Goal: Information Seeking & Learning: Learn about a topic

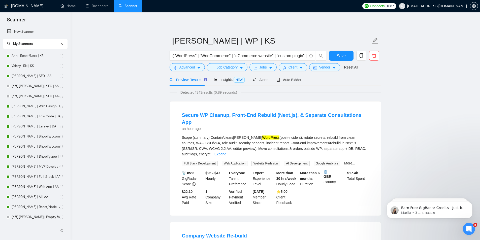
scroll to position [50, 0]
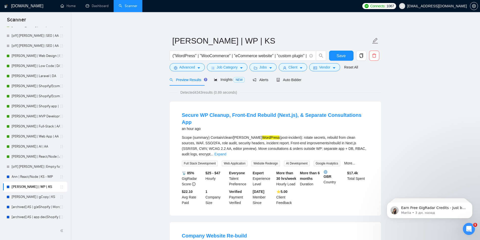
click at [18, 52] on link "[PERSON_NAME] | Web Design | DA" at bounding box center [36, 56] width 48 height 10
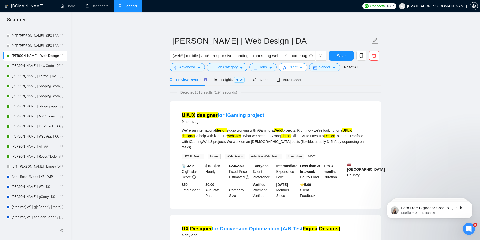
click at [291, 67] on span "Client" at bounding box center [293, 68] width 9 height 6
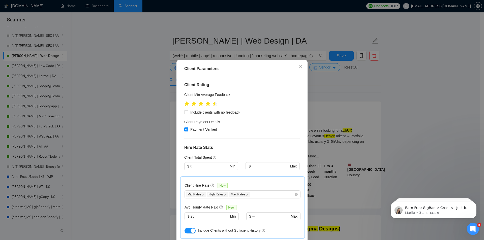
scroll to position [223, 0]
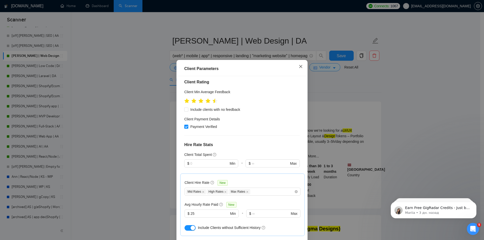
click at [299, 67] on icon "close" at bounding box center [301, 67] width 4 height 4
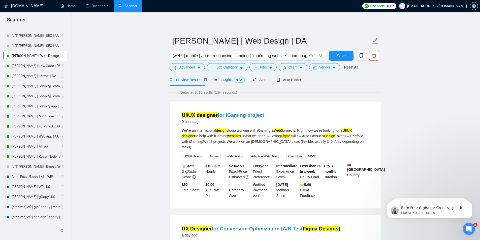
click at [217, 80] on span "Insights NEW" at bounding box center [229, 80] width 31 height 4
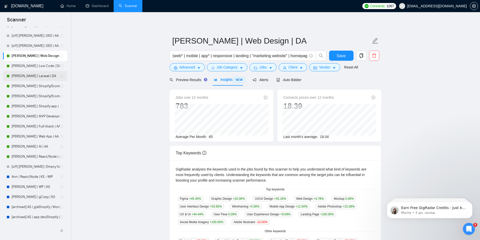
click at [20, 73] on link "[PERSON_NAME] | Laravel | DA" at bounding box center [36, 76] width 48 height 10
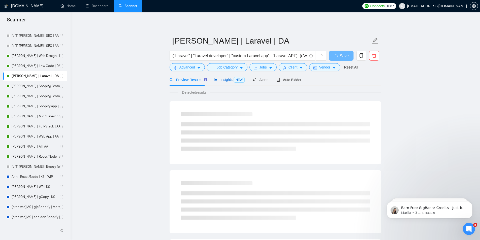
click at [225, 78] on span "Insights NEW" at bounding box center [229, 80] width 31 height 4
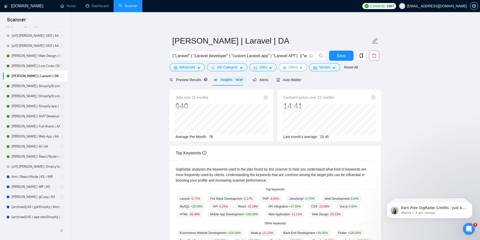
click at [293, 66] on span "Client" at bounding box center [293, 68] width 9 height 6
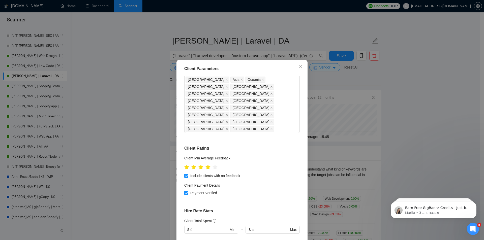
scroll to position [22, 0]
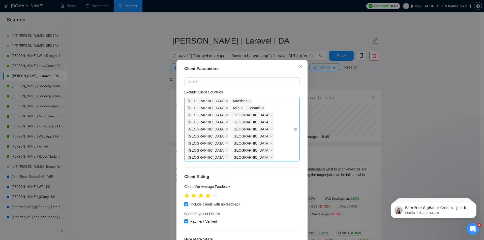
click at [248, 102] on icon "close" at bounding box center [249, 101] width 3 height 3
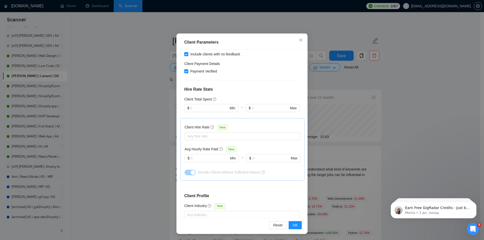
scroll to position [98, 0]
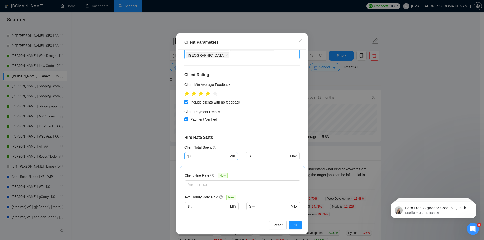
click at [201, 152] on span "$ Min" at bounding box center [211, 156] width 54 height 8
click at [188, 155] on div "$1,000" at bounding box center [208, 154] width 47 height 6
type input "1000"
click at [294, 225] on span "OK" at bounding box center [295, 226] width 5 height 6
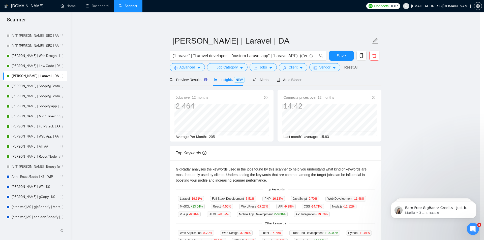
scroll to position [0, 0]
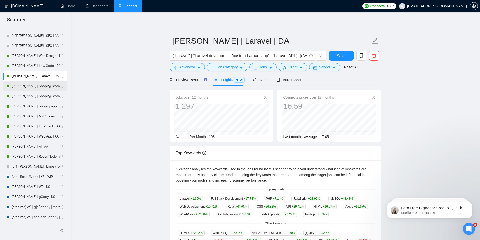
click at [25, 88] on link "[PERSON_NAME] | Shopify/Ecom | DA - lower requirements" at bounding box center [36, 86] width 48 height 10
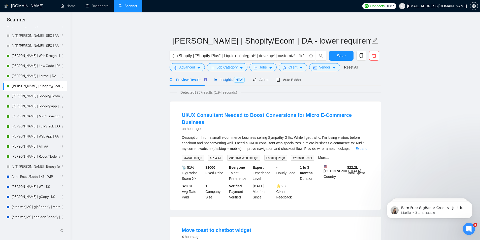
click at [221, 82] on span "Insights NEW" at bounding box center [229, 80] width 31 height 4
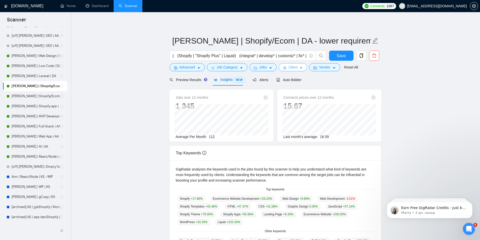
click at [293, 66] on span "Client" at bounding box center [293, 68] width 9 height 6
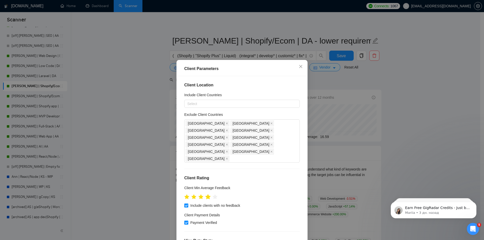
click at [206, 194] on icon "star" at bounding box center [207, 196] width 5 height 5
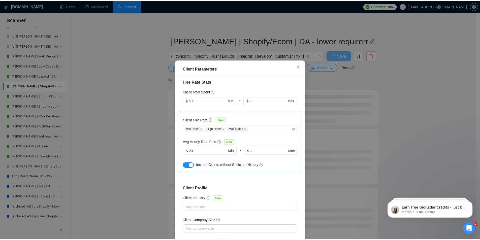
scroll to position [160, 0]
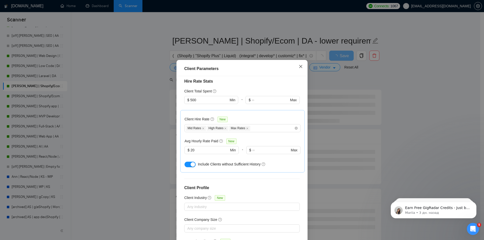
click at [299, 66] on icon "close" at bounding box center [301, 67] width 4 height 4
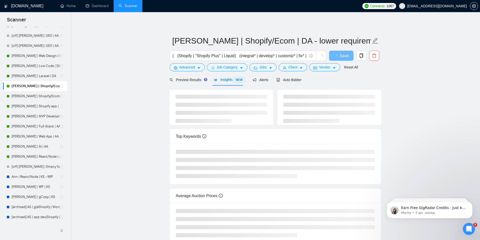
click at [222, 81] on span "Insights NEW" at bounding box center [229, 80] width 31 height 4
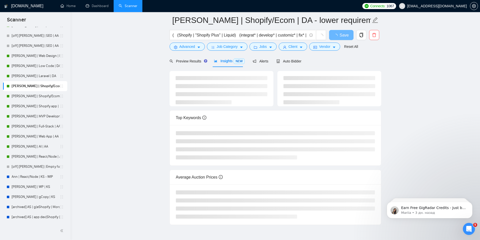
scroll to position [17, 0]
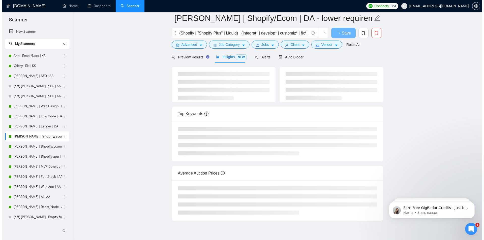
scroll to position [42, 0]
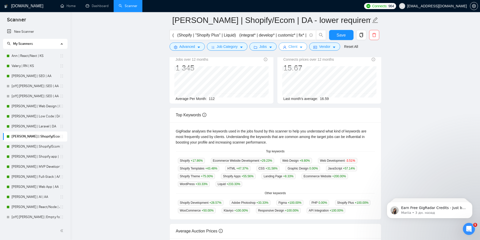
click at [297, 47] on button "Client" at bounding box center [293, 47] width 29 height 8
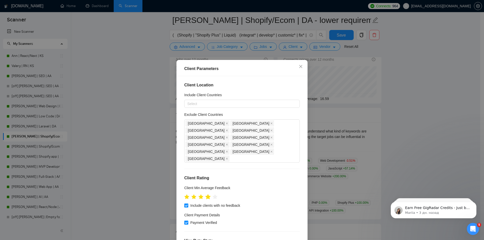
click at [207, 194] on icon "star" at bounding box center [208, 197] width 6 height 6
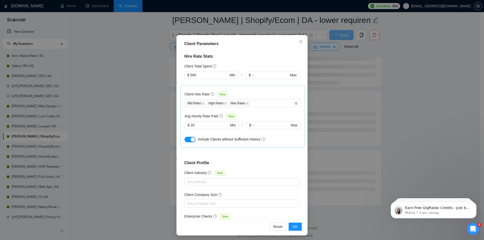
scroll to position [26, 0]
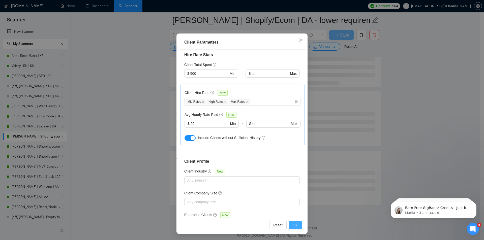
click at [294, 224] on span "OK" at bounding box center [295, 226] width 5 height 6
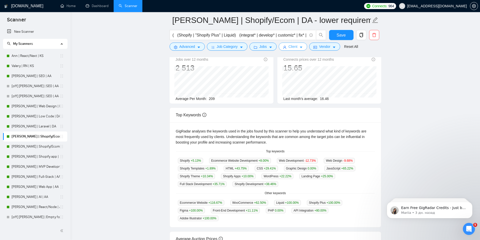
click at [299, 48] on icon "caret-down" at bounding box center [301, 48] width 4 height 4
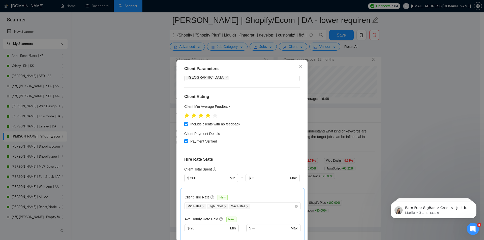
scroll to position [59, 0]
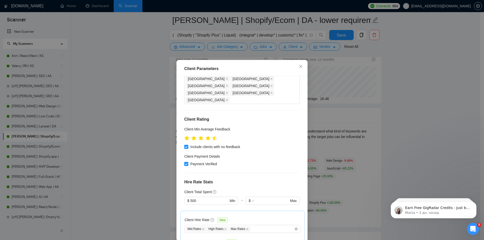
click at [213, 136] on icon "star" at bounding box center [214, 138] width 5 height 5
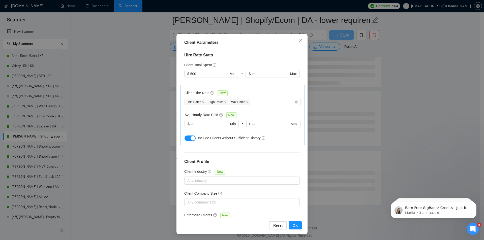
scroll to position [26, 0]
click at [290, 225] on button "OK" at bounding box center [295, 225] width 13 height 8
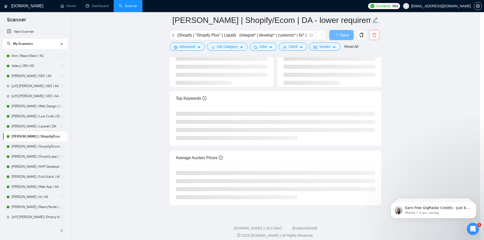
scroll to position [0, 0]
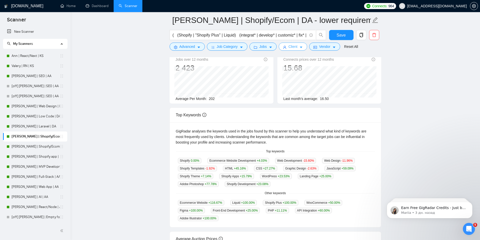
click at [296, 46] on button "Client" at bounding box center [293, 47] width 29 height 8
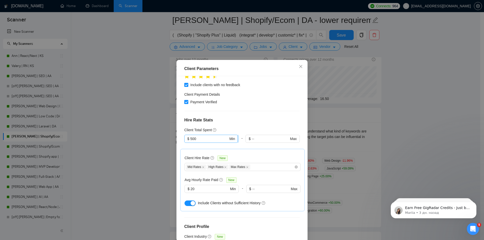
scroll to position [109, 0]
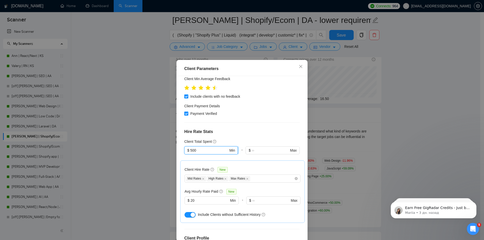
click at [205, 148] on input "500" at bounding box center [209, 151] width 38 height 6
type input "5"
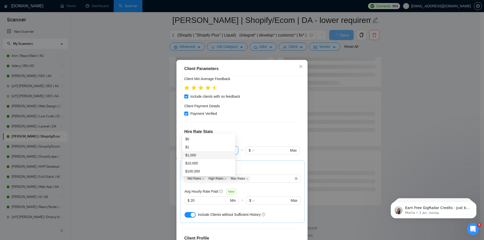
click at [202, 151] on div "$1,000" at bounding box center [208, 155] width 53 height 8
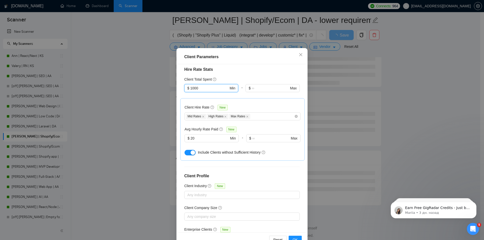
scroll to position [26, 0]
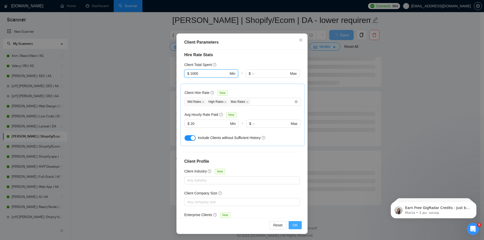
click at [293, 225] on span "OK" at bounding box center [295, 226] width 5 height 6
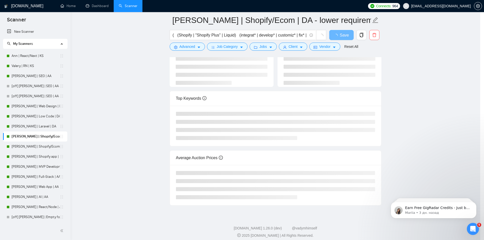
scroll to position [0, 0]
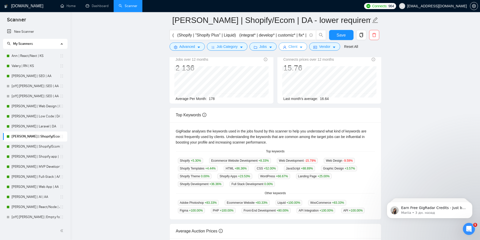
click at [297, 48] on button "Client" at bounding box center [293, 47] width 29 height 8
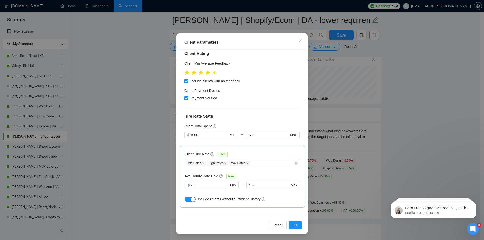
scroll to position [8, 0]
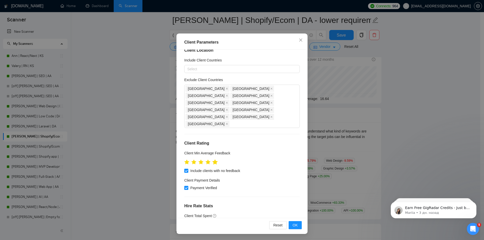
click at [216, 160] on icon "star" at bounding box center [214, 162] width 5 height 5
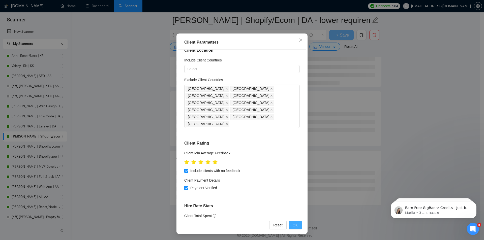
click at [293, 226] on span "OK" at bounding box center [295, 226] width 5 height 6
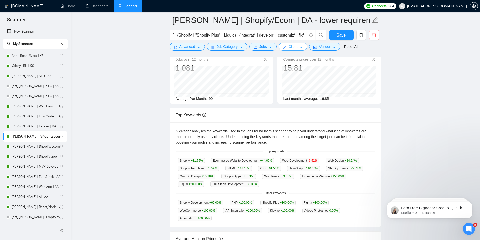
click at [294, 50] on button "Client" at bounding box center [293, 47] width 29 height 8
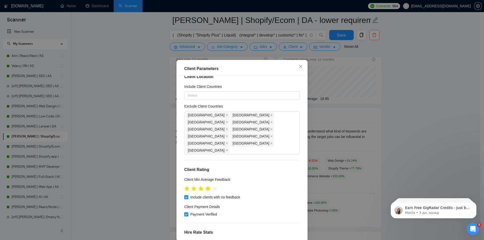
click at [206, 186] on icon "star" at bounding box center [207, 188] width 5 height 5
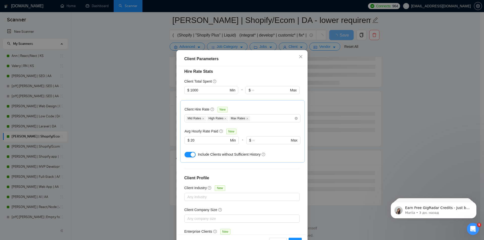
scroll to position [26, 0]
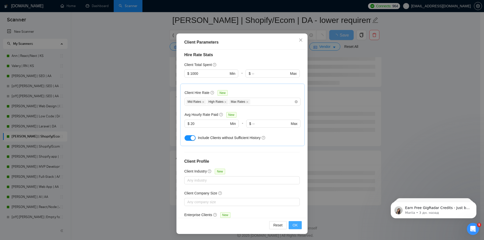
click at [293, 223] on span "OK" at bounding box center [295, 226] width 5 height 6
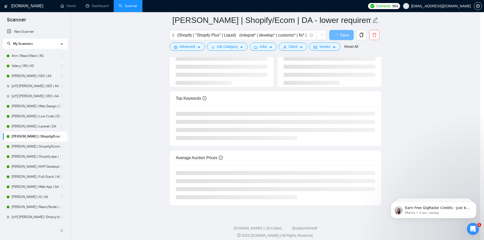
scroll to position [0, 0]
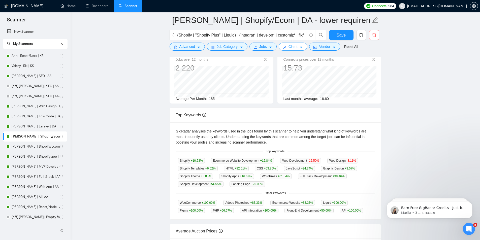
click at [294, 47] on span "Client" at bounding box center [293, 47] width 9 height 6
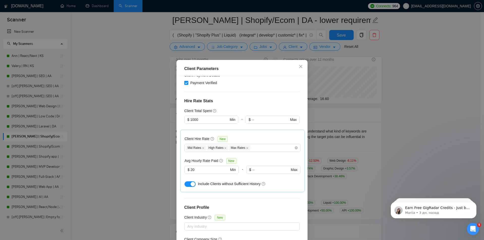
scroll to position [109, 0]
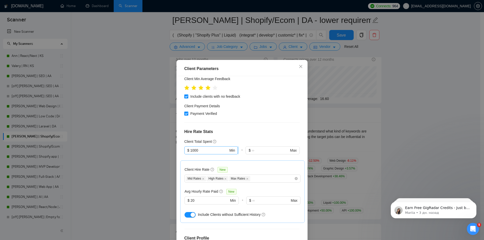
click at [201, 148] on input "1000" at bounding box center [209, 151] width 38 height 6
click at [193, 147] on div "$10,000" at bounding box center [208, 147] width 47 height 6
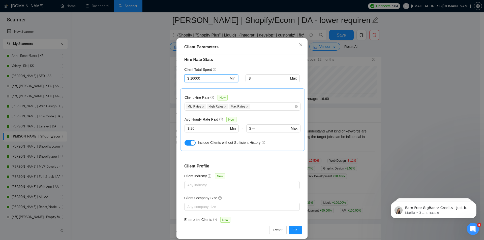
scroll to position [26, 0]
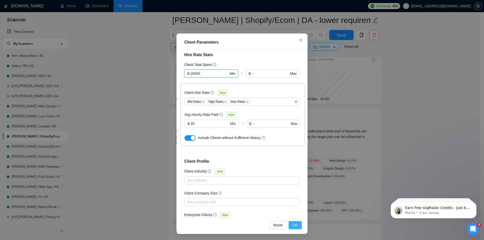
click at [293, 225] on span "OK" at bounding box center [295, 226] width 5 height 6
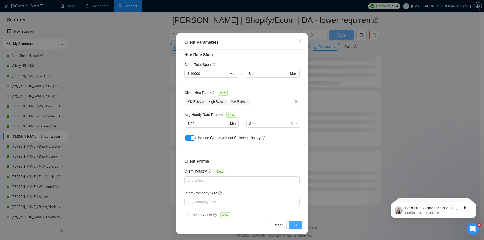
scroll to position [0, 0]
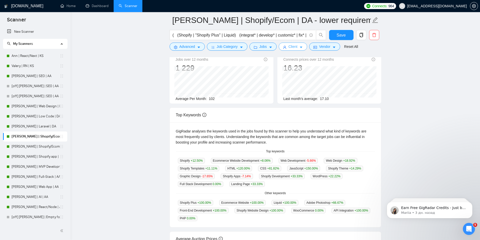
click at [294, 45] on span "Client" at bounding box center [293, 47] width 9 height 6
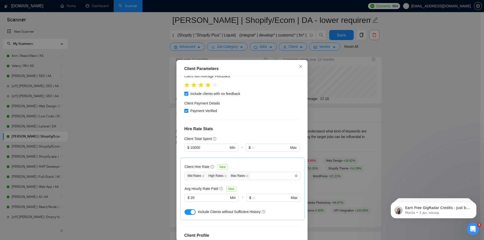
scroll to position [109, 0]
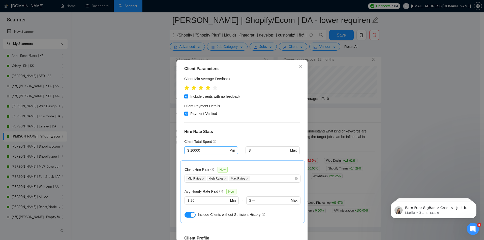
click at [195, 148] on input "10000" at bounding box center [209, 151] width 38 height 6
click at [190, 148] on input "10000" at bounding box center [209, 151] width 38 height 6
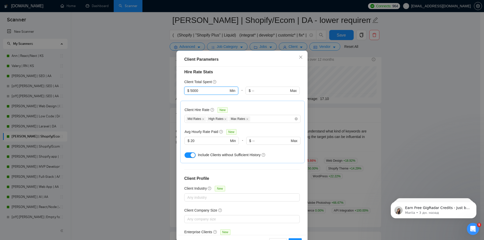
scroll to position [26, 0]
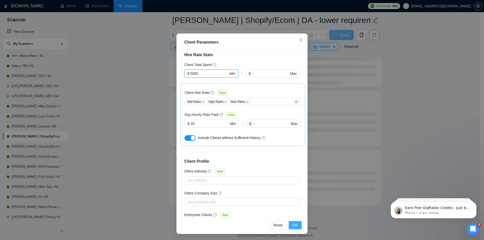
type input "5000"
click at [291, 224] on button "OK" at bounding box center [295, 225] width 13 height 8
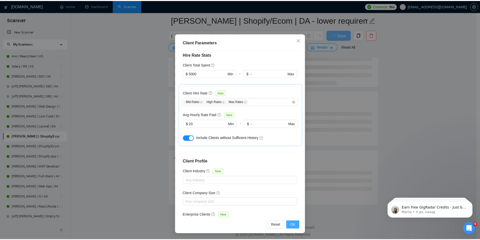
scroll to position [0, 0]
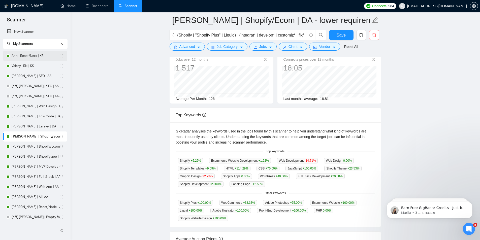
click at [20, 58] on link "Ann | React/Next | KS" at bounding box center [36, 56] width 48 height 10
